Goal: Task Accomplishment & Management: Manage account settings

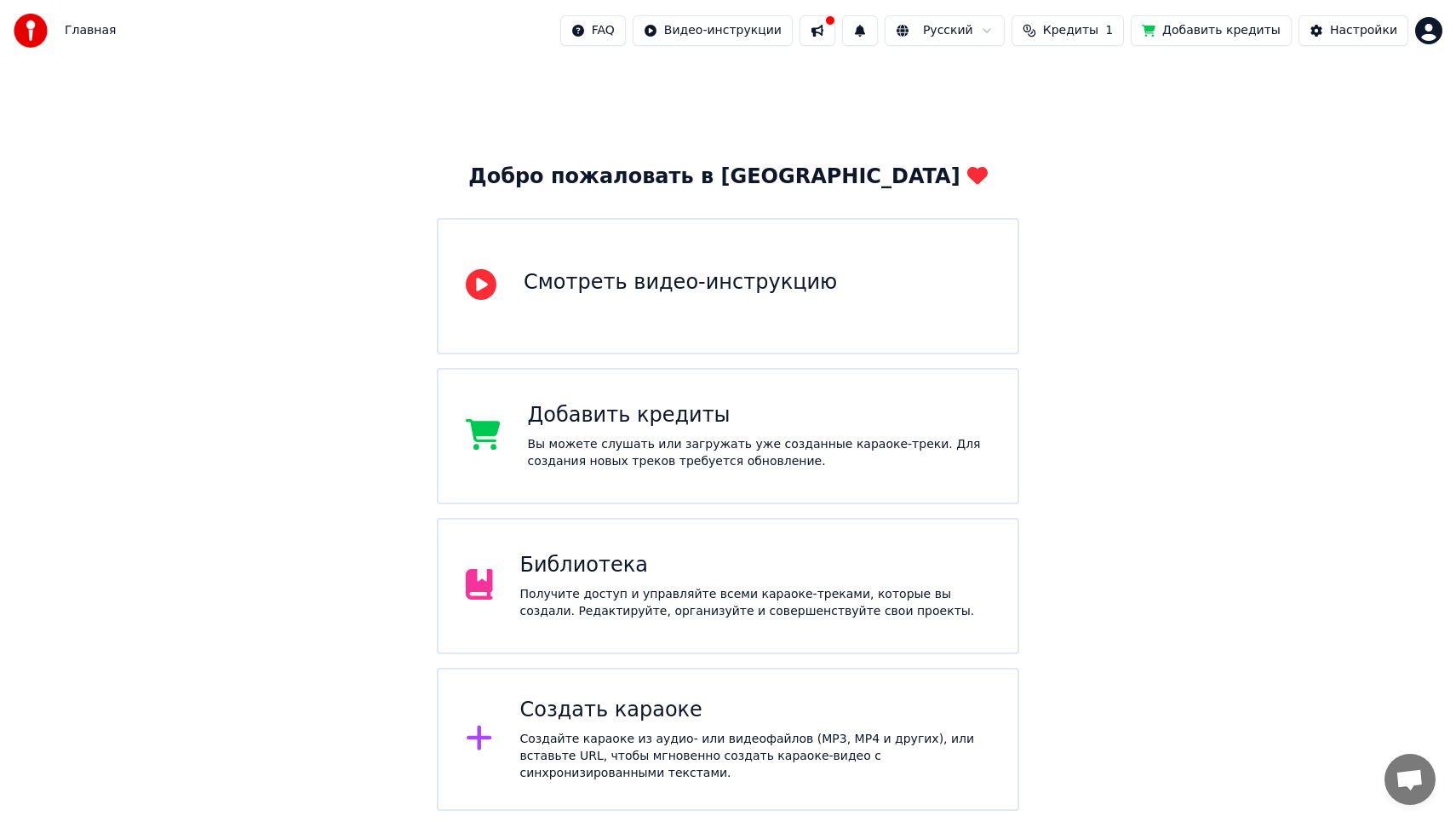
click at [633, 281] on div "Смотреть видео-инструкцию" at bounding box center [680, 282] width 314 height 27
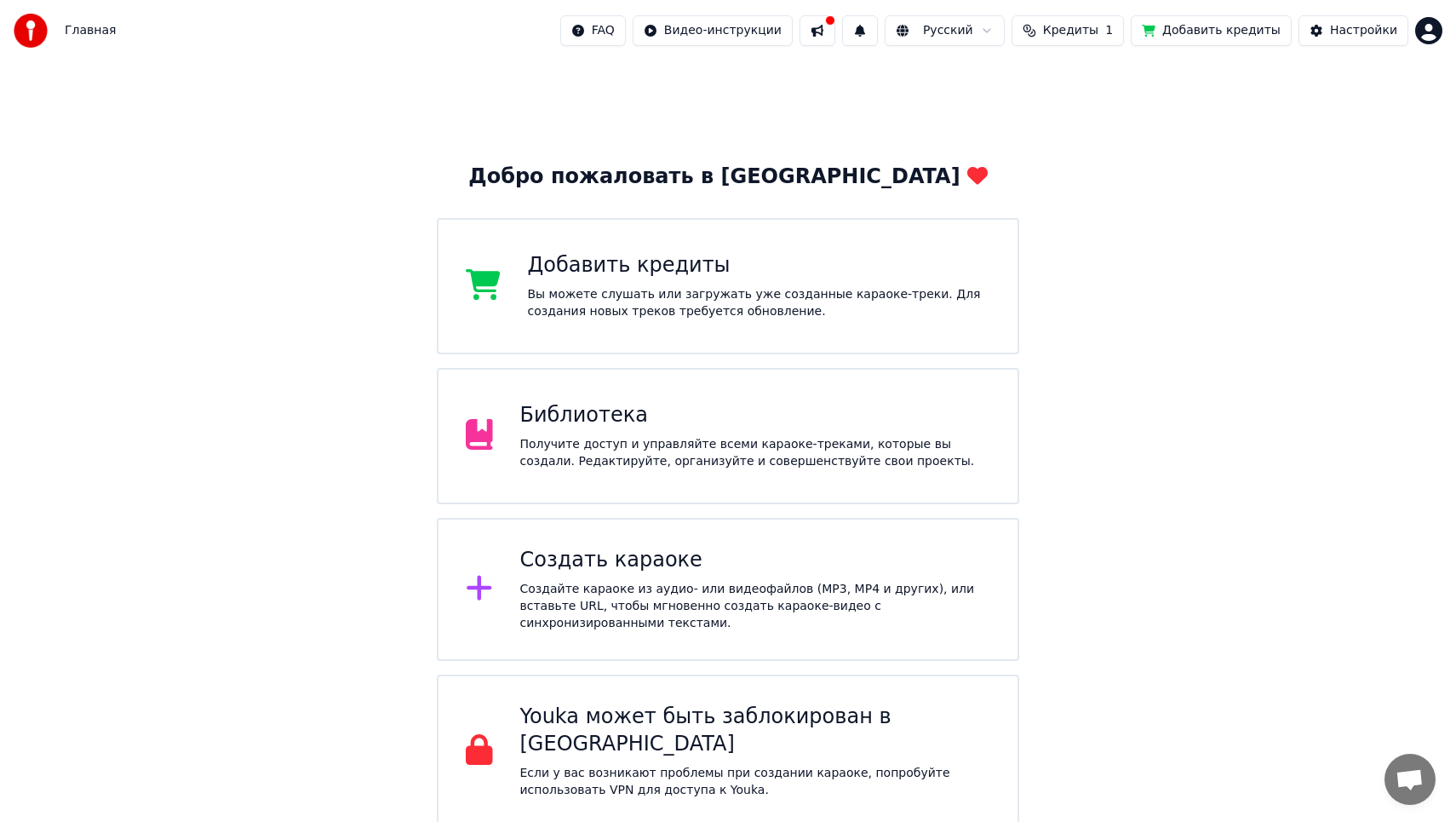
click at [85, 30] on span "Главная" at bounding box center [90, 30] width 51 height 17
click at [40, 31] on img at bounding box center [30, 30] width 34 height 34
click at [71, 29] on span "Главная" at bounding box center [90, 30] width 51 height 17
click at [37, 29] on img at bounding box center [30, 30] width 34 height 34
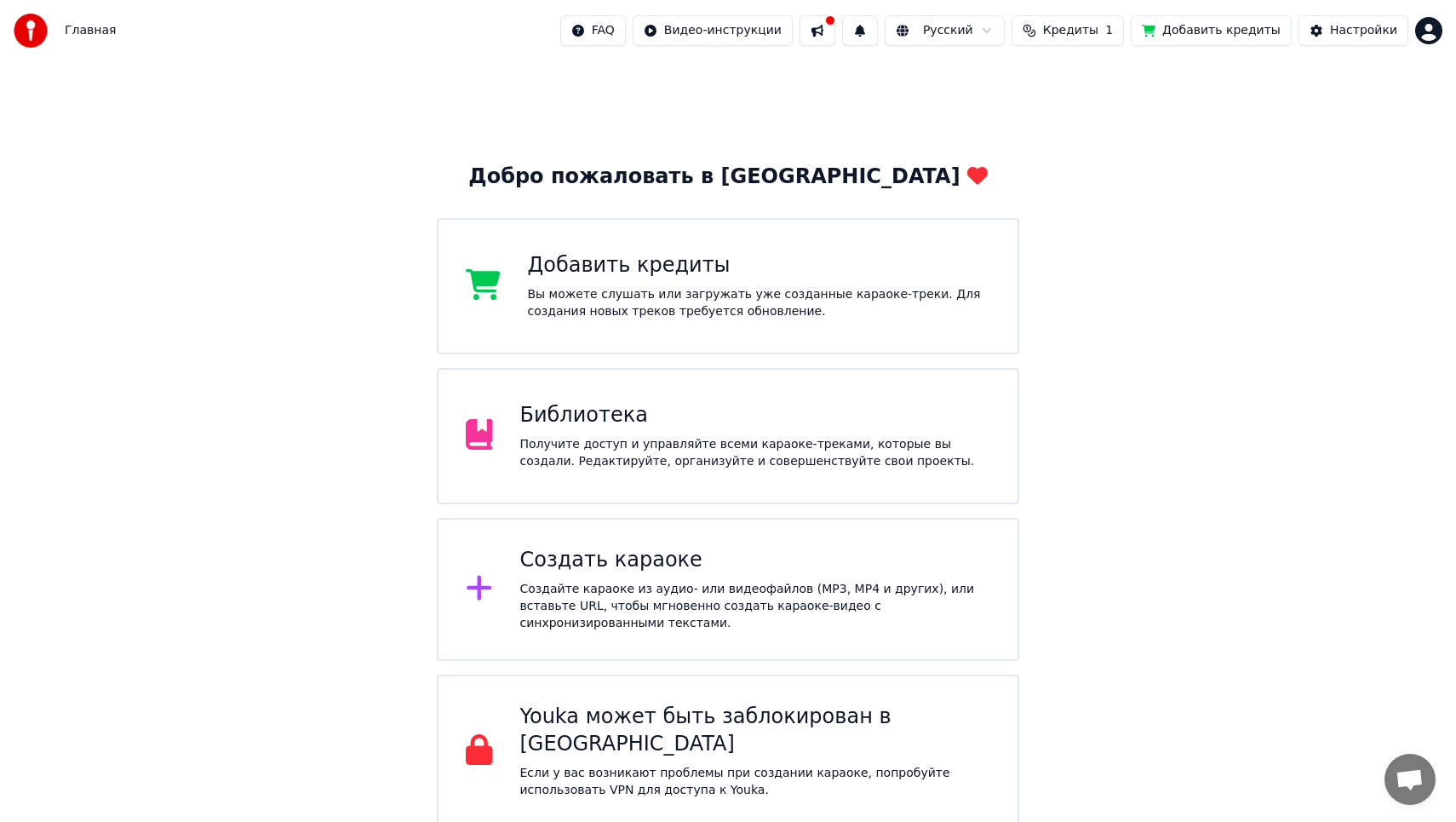
click at [37, 29] on img at bounding box center [30, 30] width 34 height 34
click at [717, 25] on html "Главная FAQ Видео-инструкции Русский Кредиты 1 Добавить кредиты Настройки Добро…" at bounding box center [728, 413] width 1456 height 828
click at [720, 76] on div "Инструкция по быстрому запуску" at bounding box center [746, 67] width 254 height 27
click at [1428, 29] on html "Главная FAQ Видео-инструкции Русский Кредиты 1 Добавить кредиты Настройки Добро…" at bounding box center [728, 413] width 1456 height 828
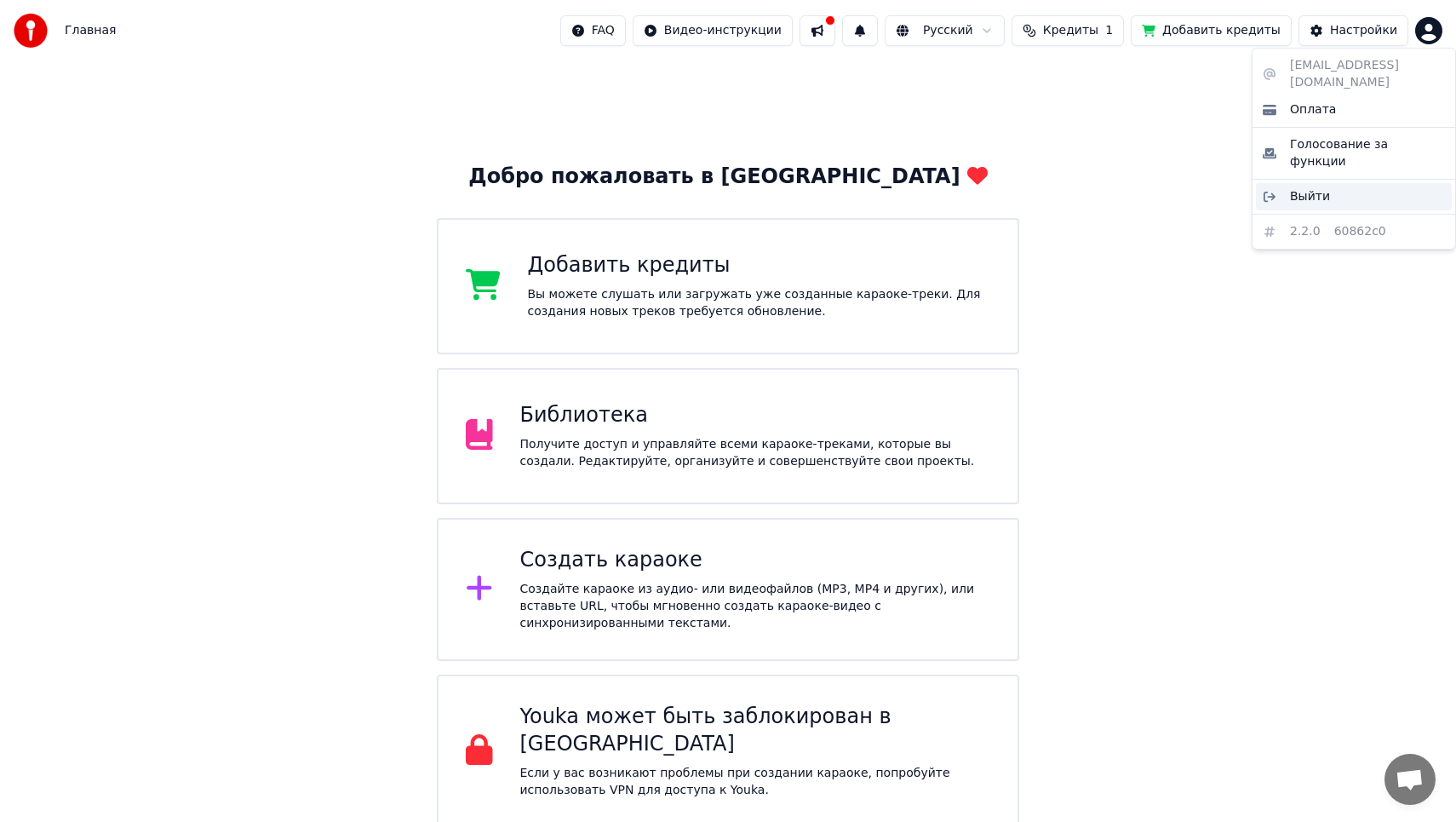
click at [1335, 183] on div "Выйти" at bounding box center [1353, 196] width 195 height 27
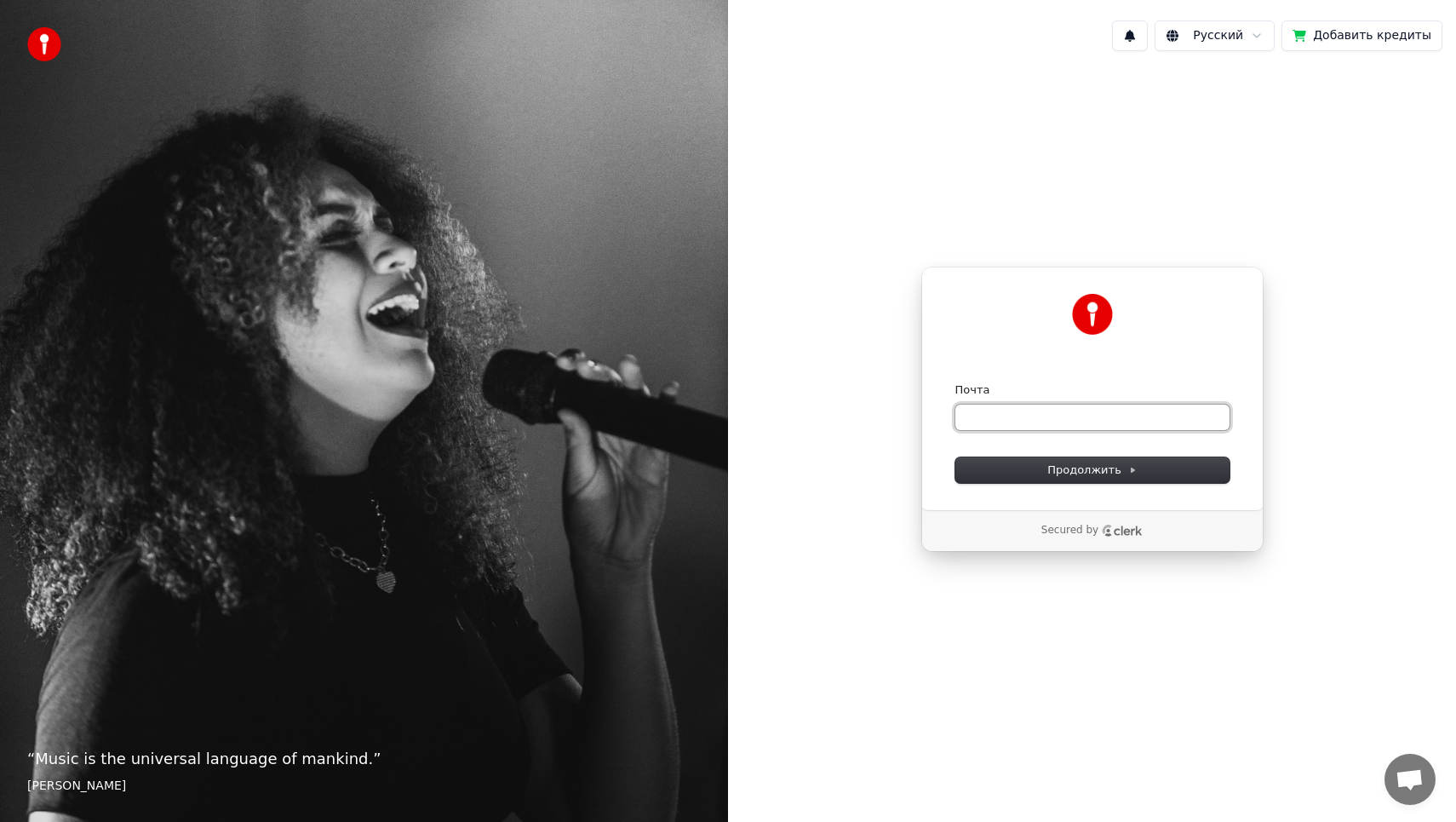
click at [1038, 420] on input "Почта" at bounding box center [1092, 417] width 275 height 25
type input "*"
click at [1106, 472] on span "Продолжить" at bounding box center [1092, 470] width 89 height 16
type input "**********"
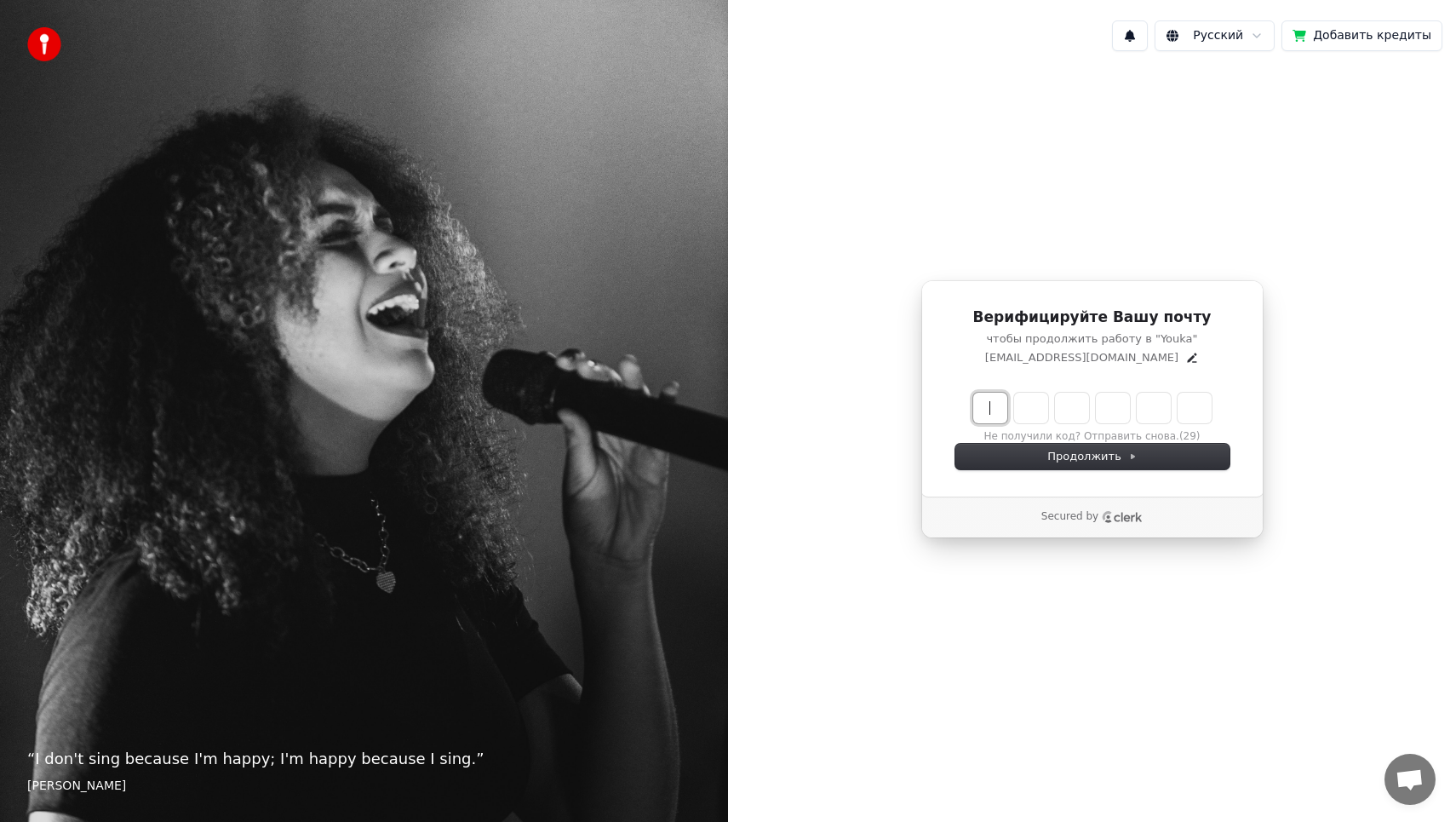
click at [1003, 413] on input "Enter verification code" at bounding box center [1109, 408] width 273 height 30
type input "******"
